Goal: Task Accomplishment & Management: Manage account settings

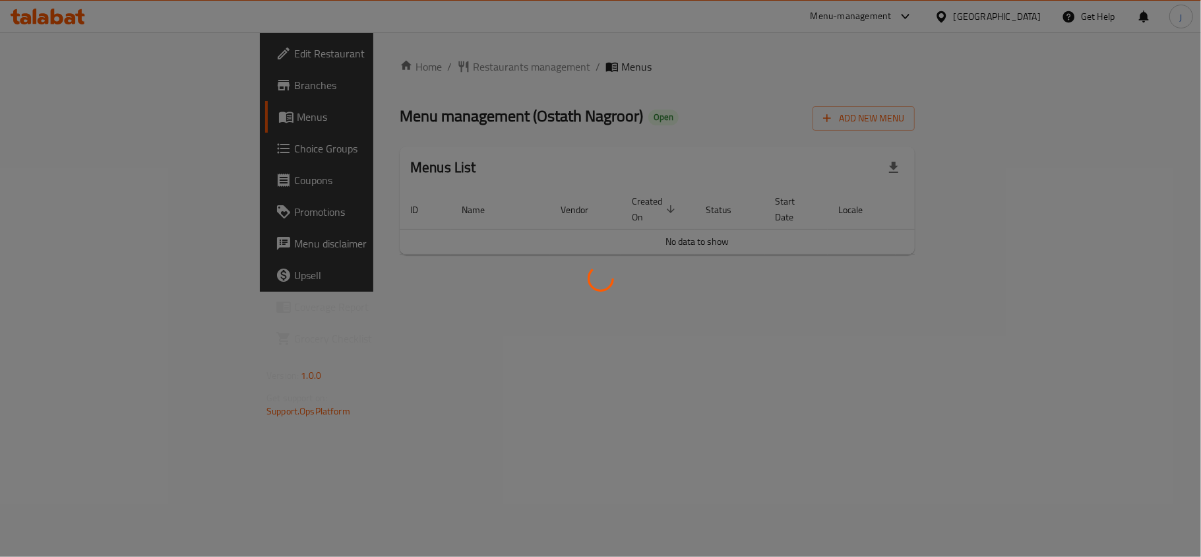
click at [77, 144] on div at bounding box center [600, 278] width 1201 height 557
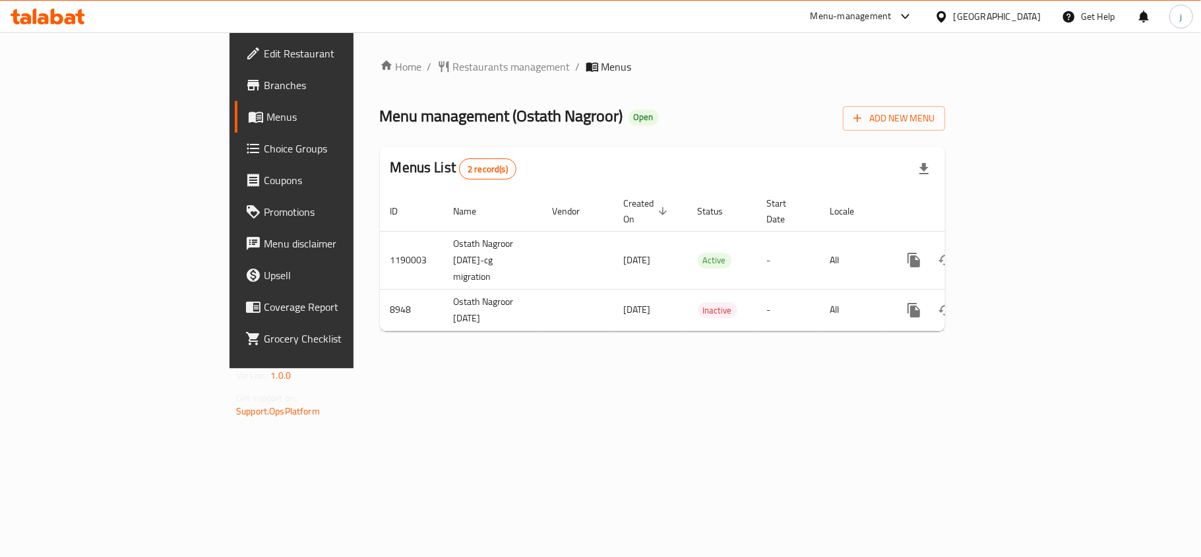
click at [264, 144] on span "Choice Groups" at bounding box center [342, 148] width 156 height 16
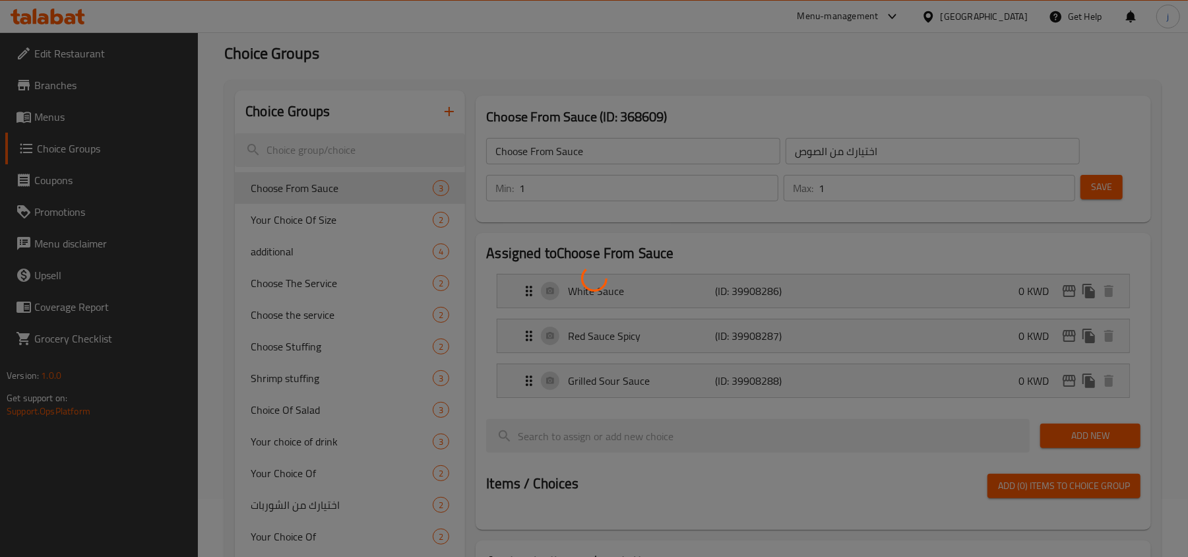
scroll to position [88, 0]
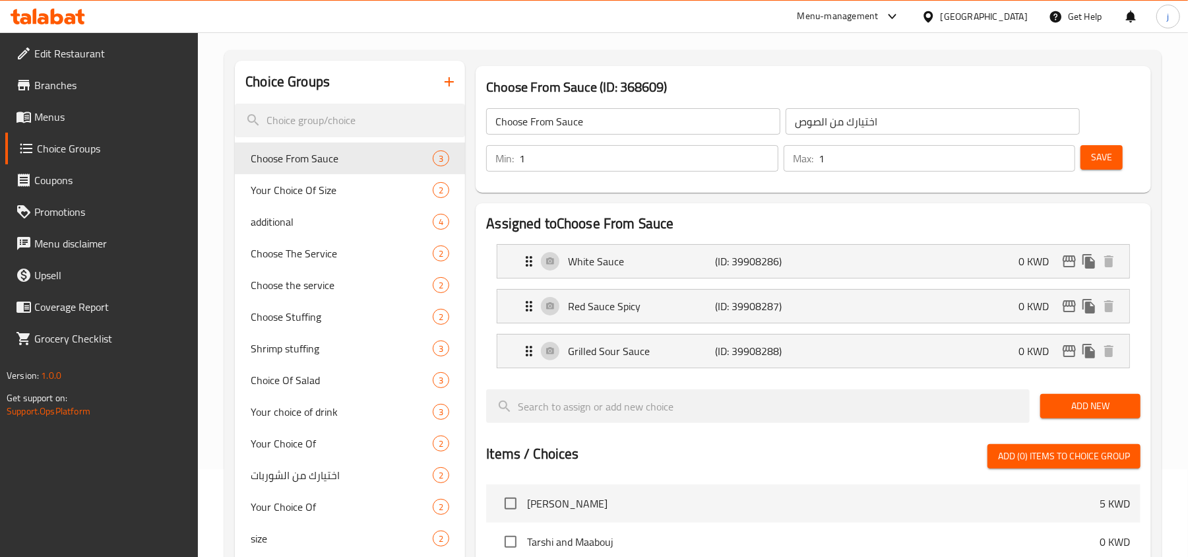
click at [272, 251] on span "Choose The Service" at bounding box center [342, 253] width 182 height 16
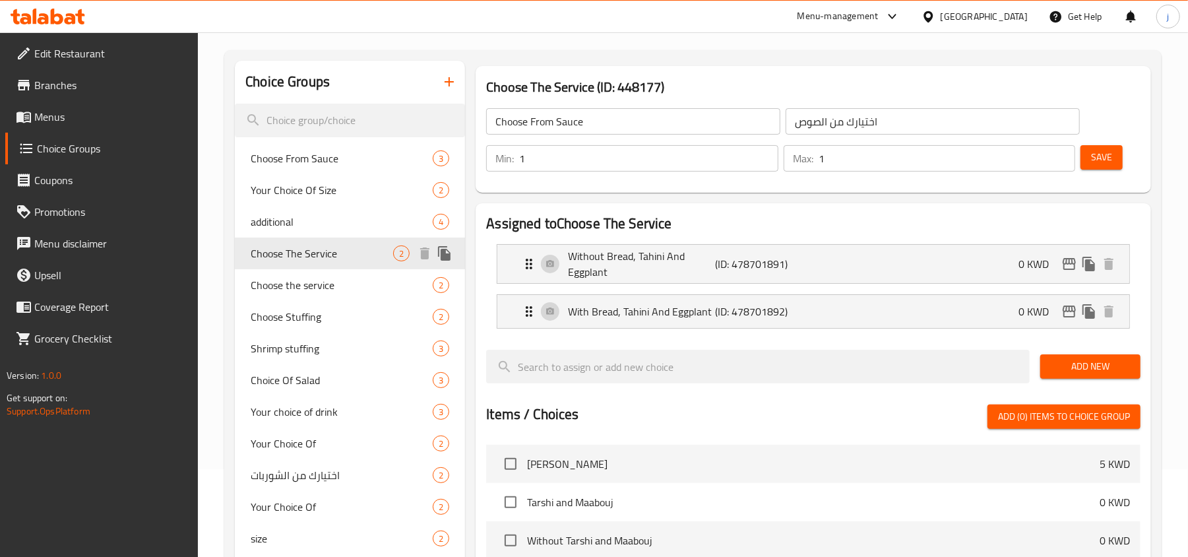
type input "Choose The Service"
type input "اختيار السرفيس"
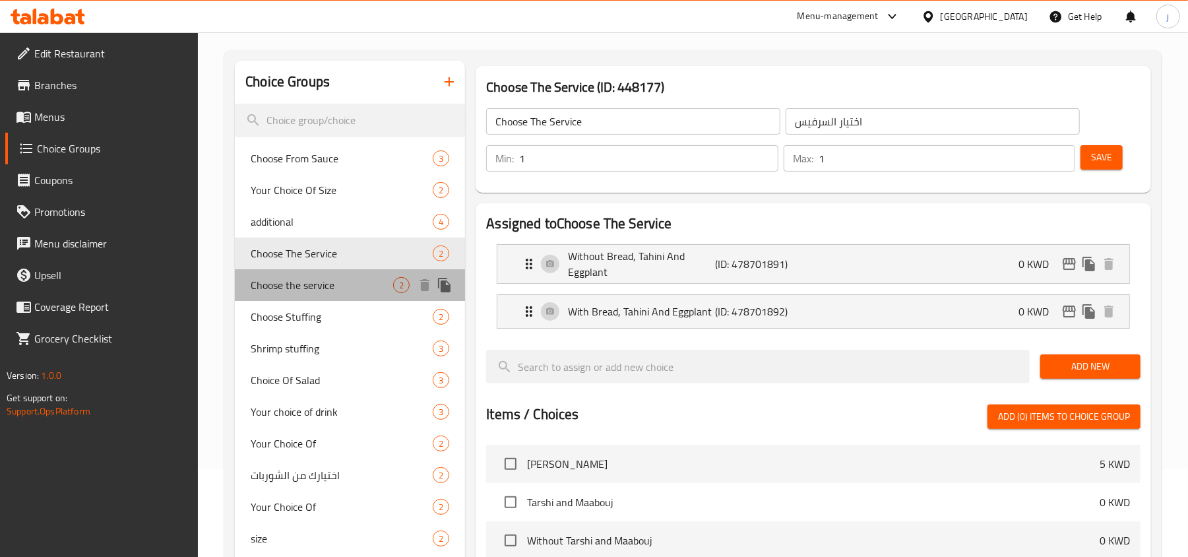
click at [310, 293] on span "Choose the service" at bounding box center [322, 285] width 142 height 16
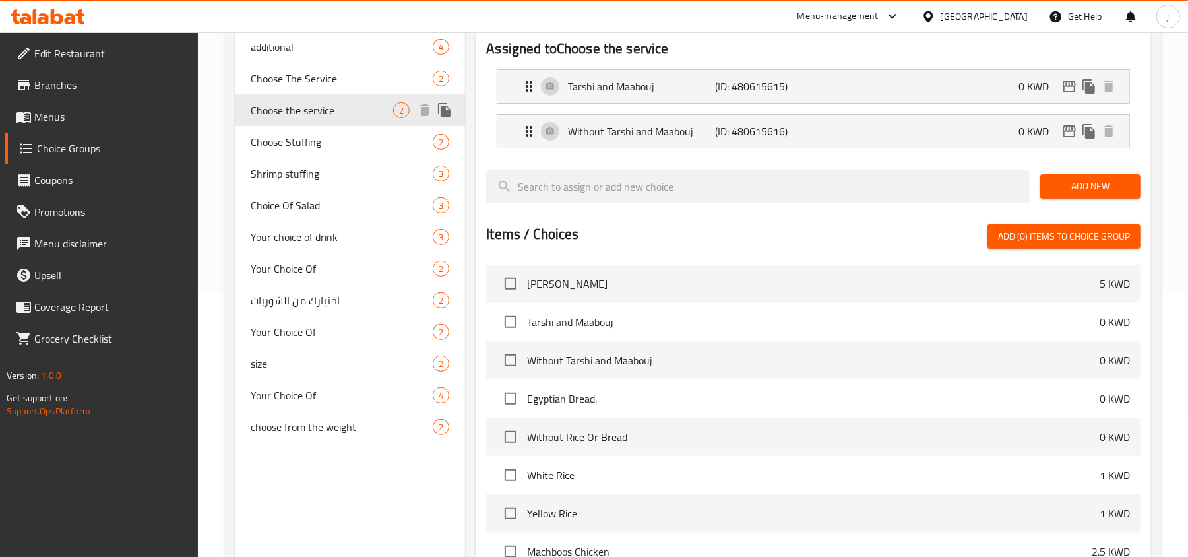
scroll to position [264, 0]
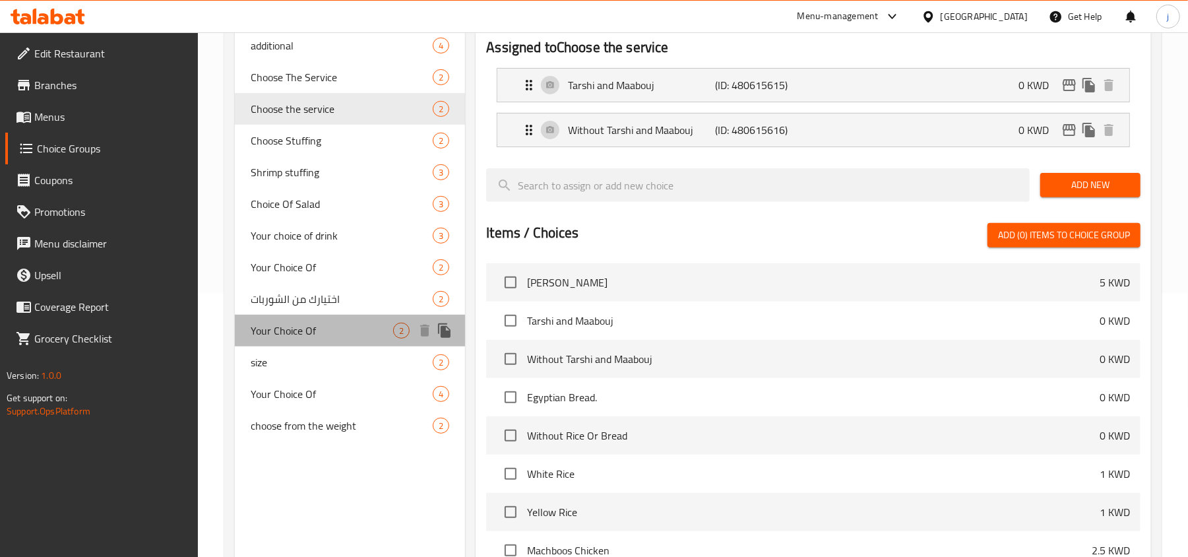
click at [317, 328] on span "Your Choice Of" at bounding box center [322, 331] width 142 height 16
type input "Your Choice Of"
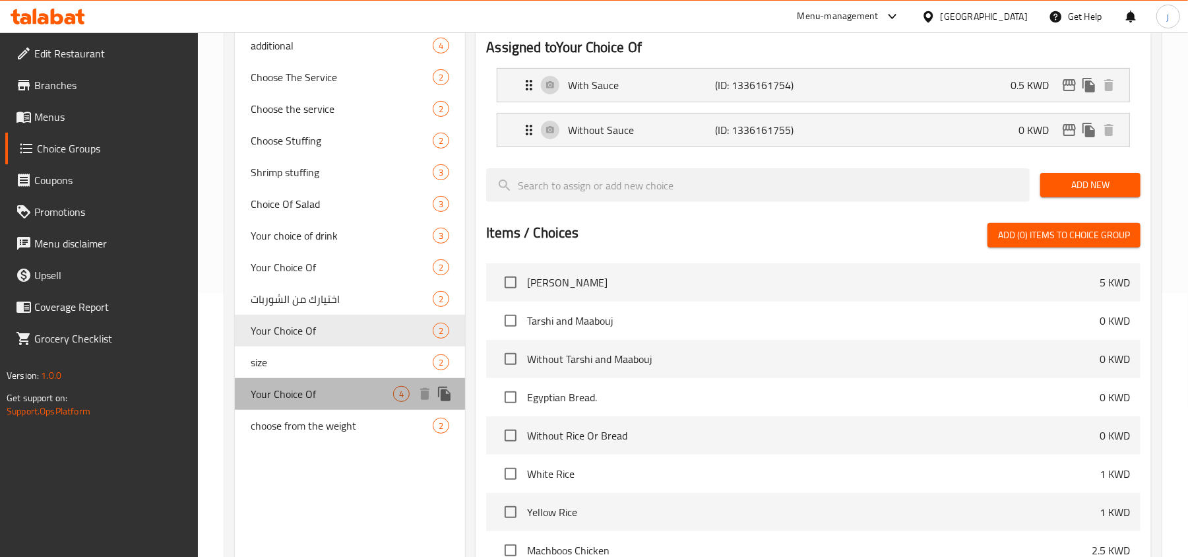
click at [304, 386] on span "Your Choice Of" at bounding box center [322, 394] width 142 height 16
type input "اختيارك من"
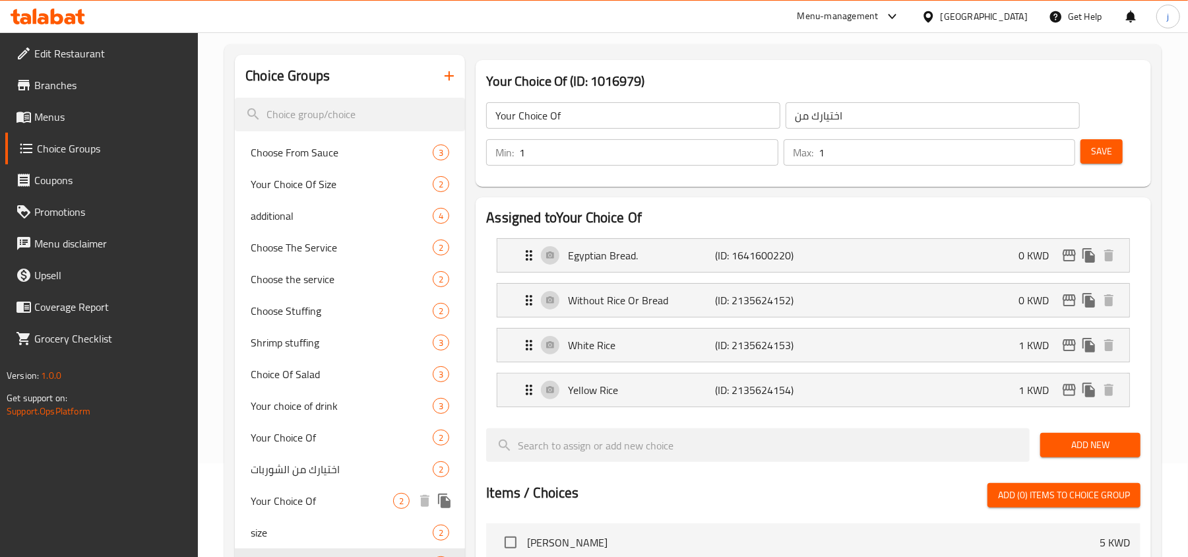
scroll to position [88, 0]
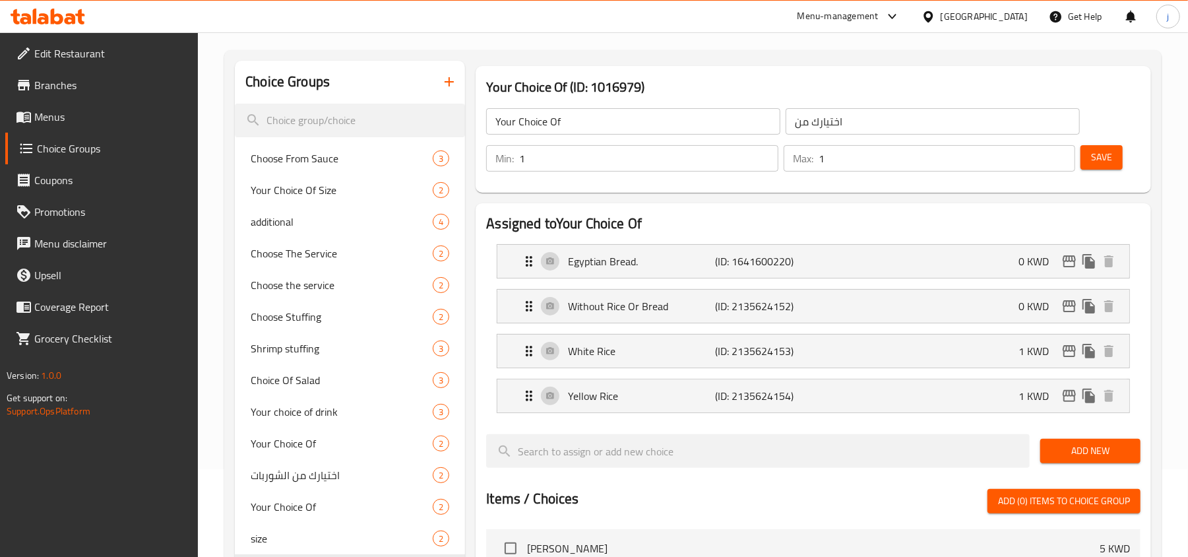
click at [1014, 18] on div "[GEOGRAPHIC_DATA]" at bounding box center [983, 16] width 87 height 15
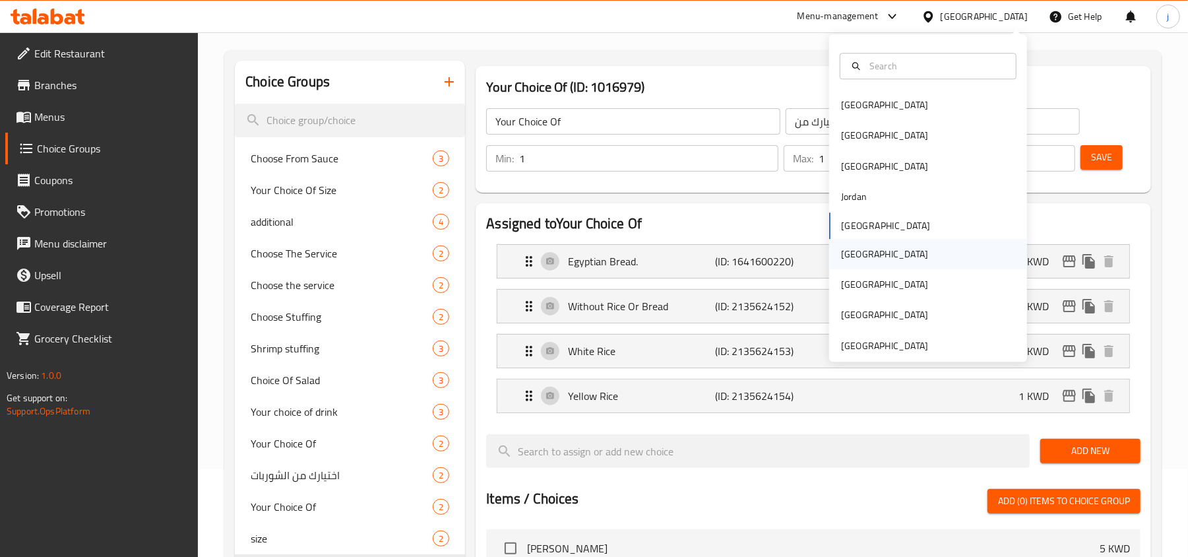
click at [861, 257] on div "[GEOGRAPHIC_DATA]" at bounding box center [884, 254] width 108 height 30
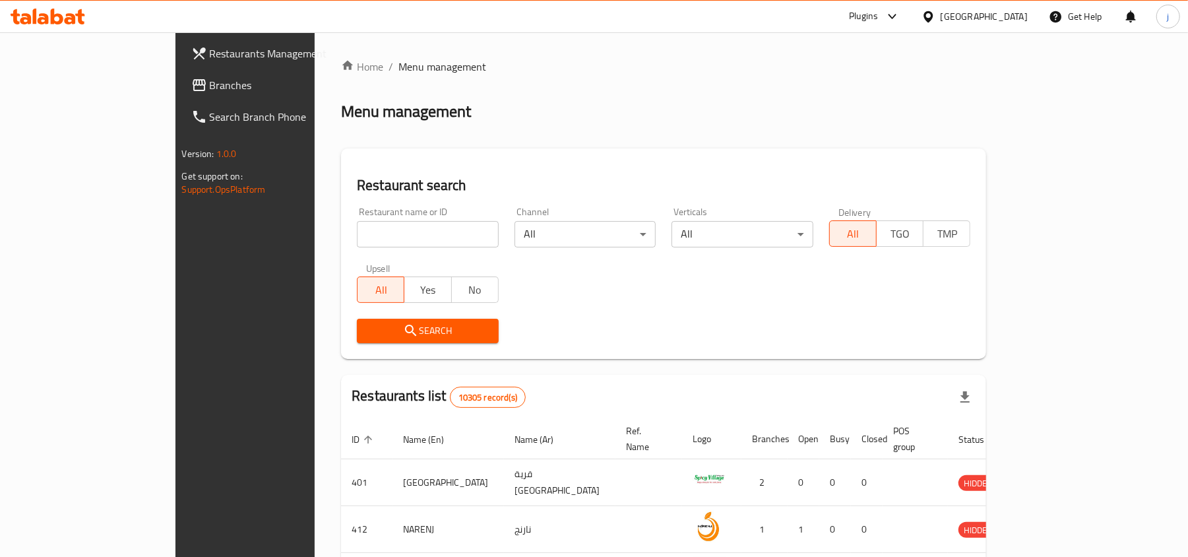
click at [181, 75] on link "Branches" at bounding box center [277, 85] width 193 height 32
